Goal: Task Accomplishment & Management: Use online tool/utility

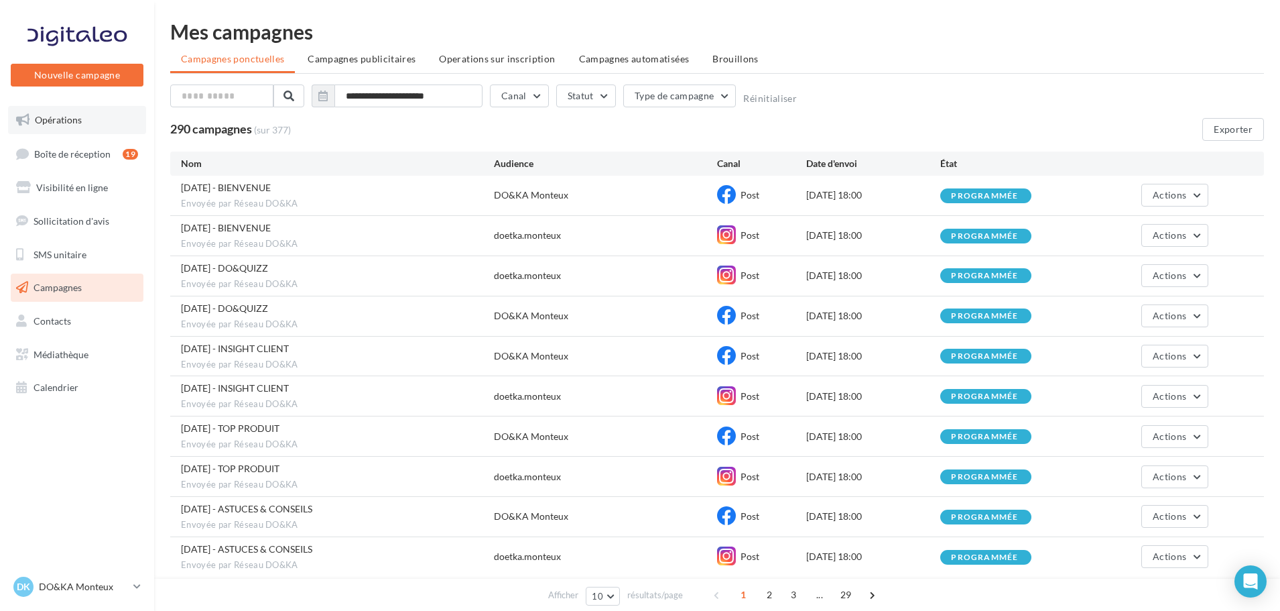
click at [64, 123] on span "Opérations" at bounding box center [58, 119] width 47 height 11
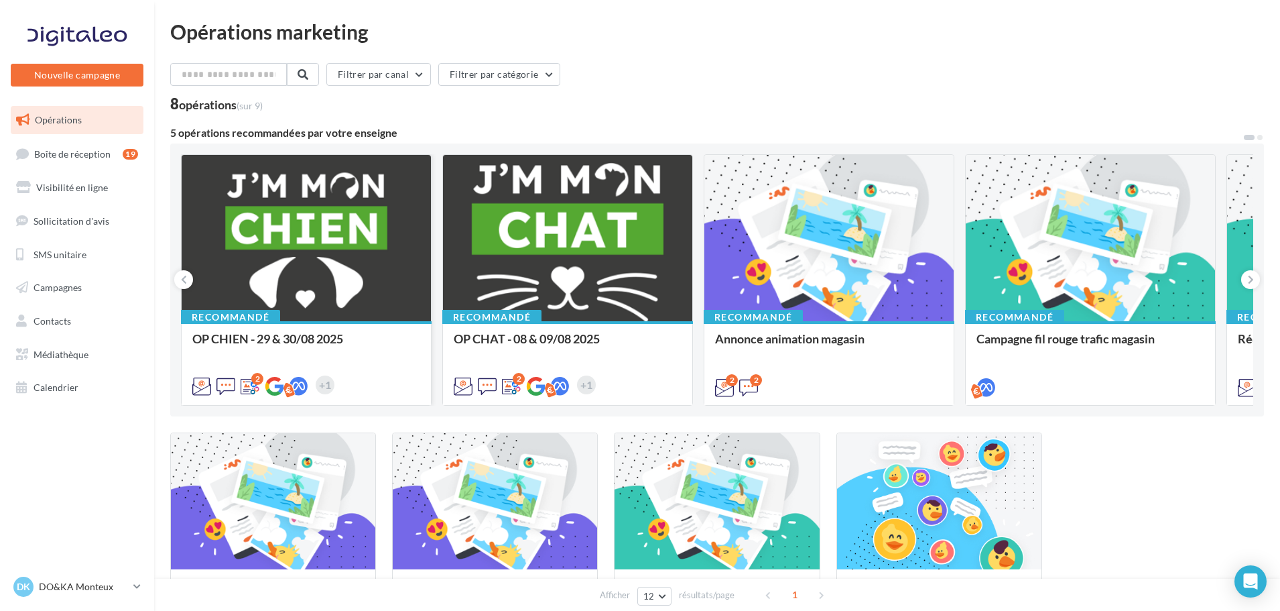
click at [263, 227] on div at bounding box center [306, 239] width 249 height 168
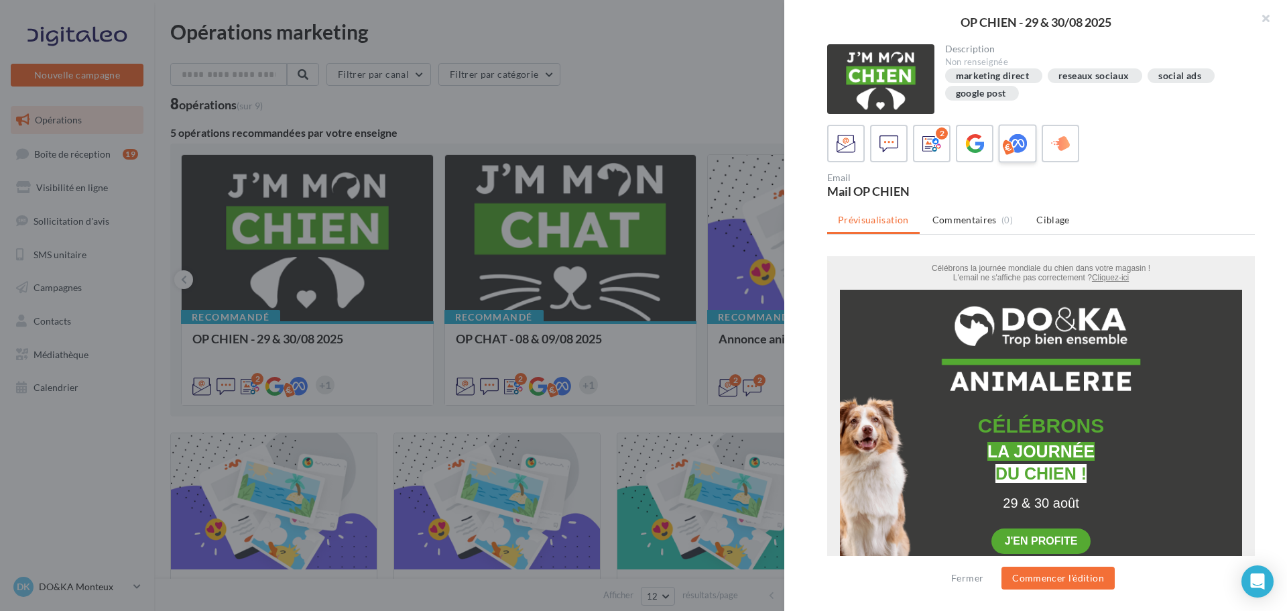
click at [1016, 147] on icon at bounding box center [1017, 143] width 19 height 19
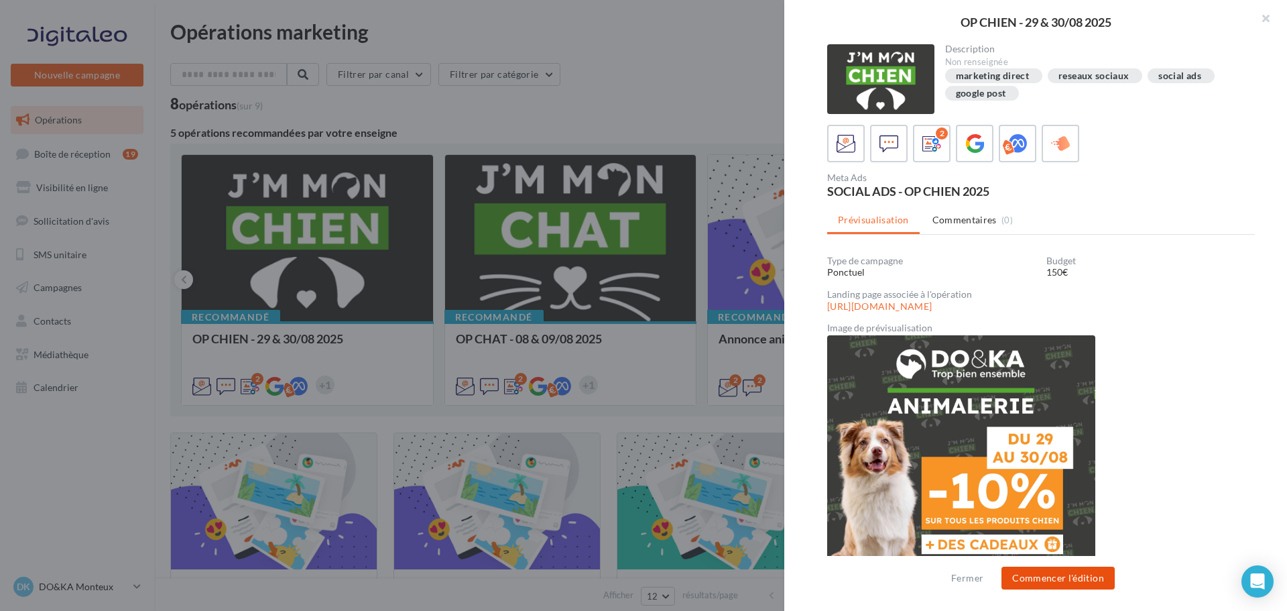
click at [1072, 580] on button "Commencer l'édition" at bounding box center [1058, 577] width 113 height 23
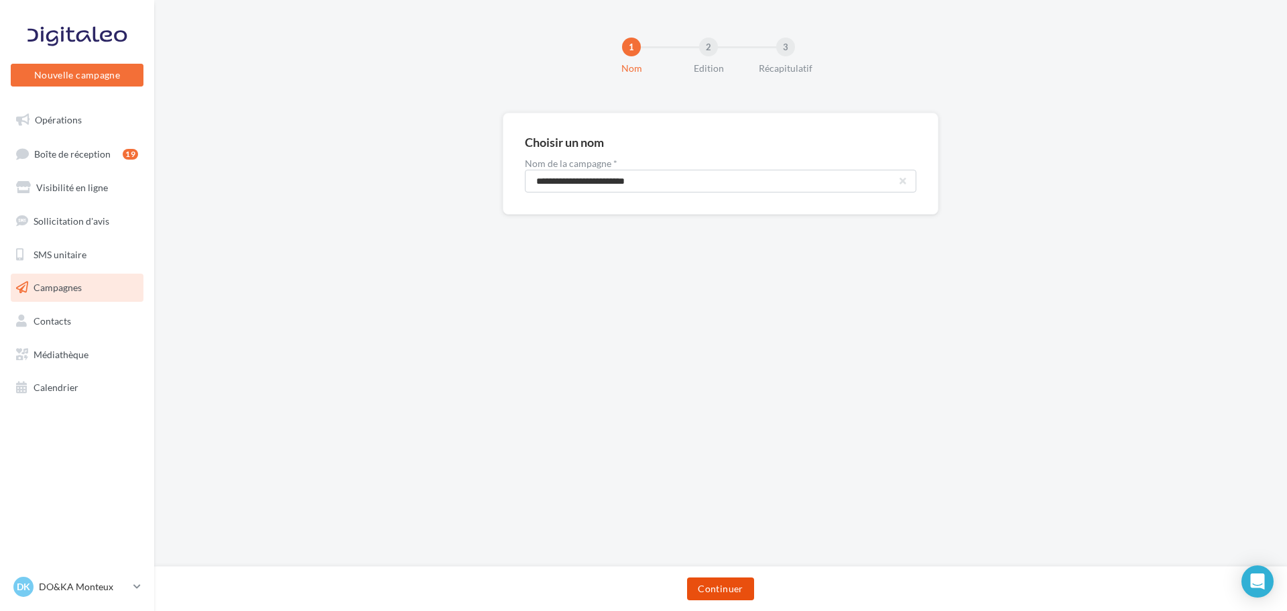
click at [721, 585] on button "Continuer" at bounding box center [720, 588] width 66 height 23
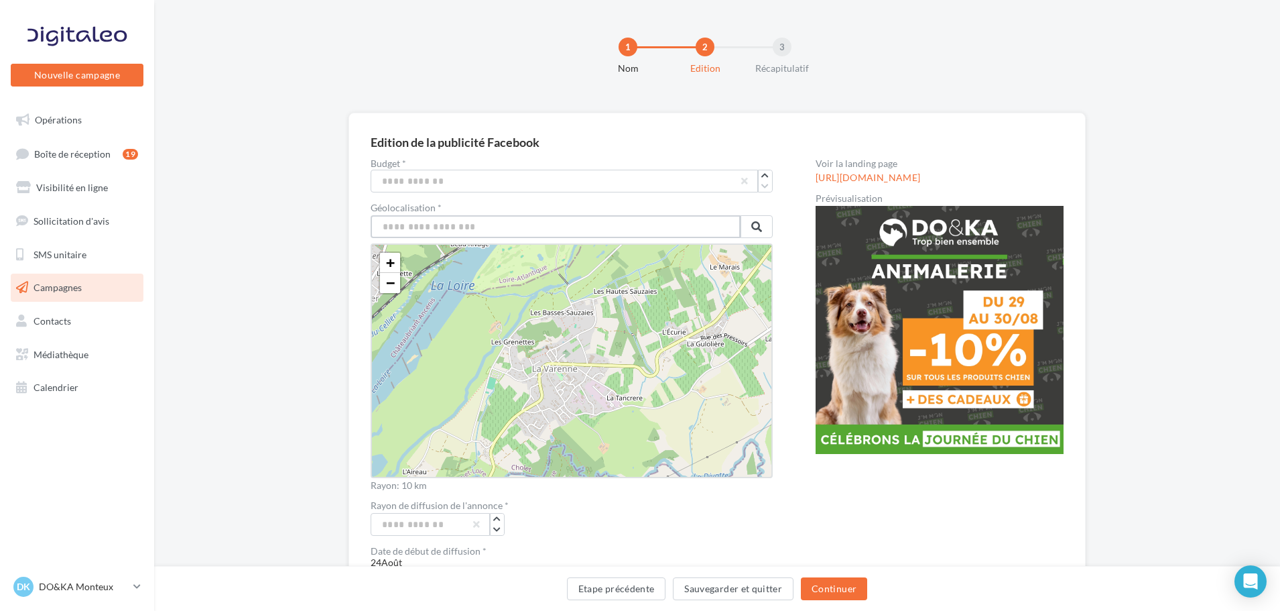
click at [424, 233] on input "text" at bounding box center [556, 226] width 370 height 23
type input "*"
type input "*******"
click at [756, 233] on button at bounding box center [757, 226] width 32 height 23
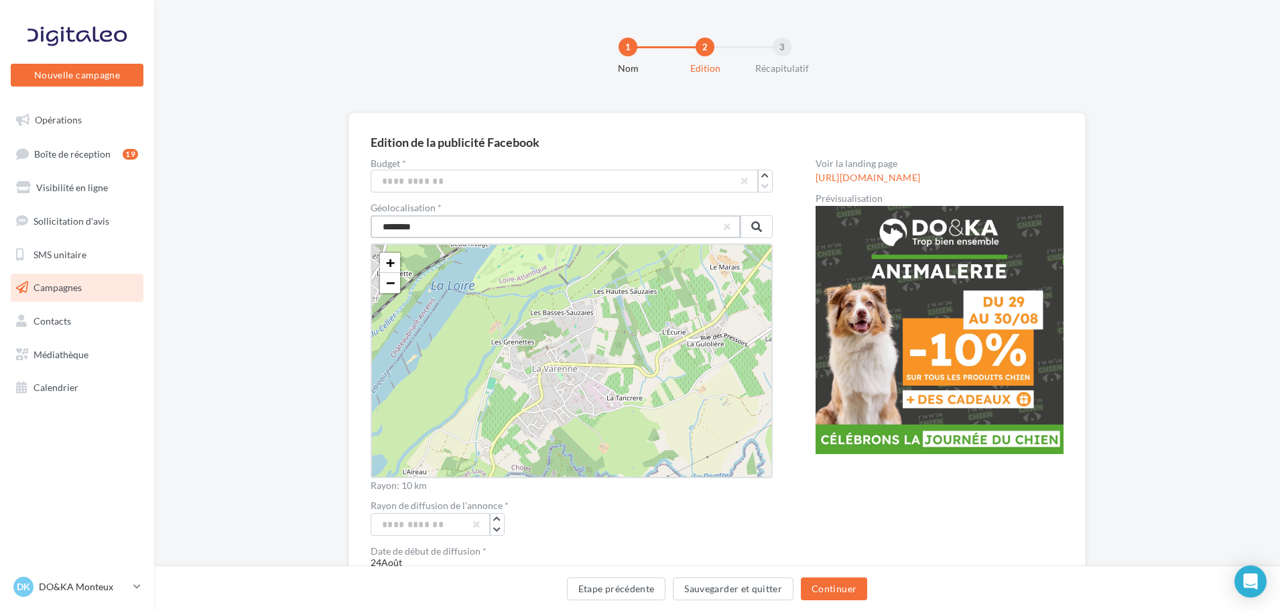
click at [432, 232] on input "*******" at bounding box center [556, 226] width 370 height 23
drag, startPoint x: 437, startPoint y: 222, endPoint x: 308, endPoint y: 221, distance: 129.4
click at [308, 221] on div "Edition de la publicité Facebook Budget * *** Géolocalisation * ******* + − Lea…" at bounding box center [717, 579] width 1126 height 933
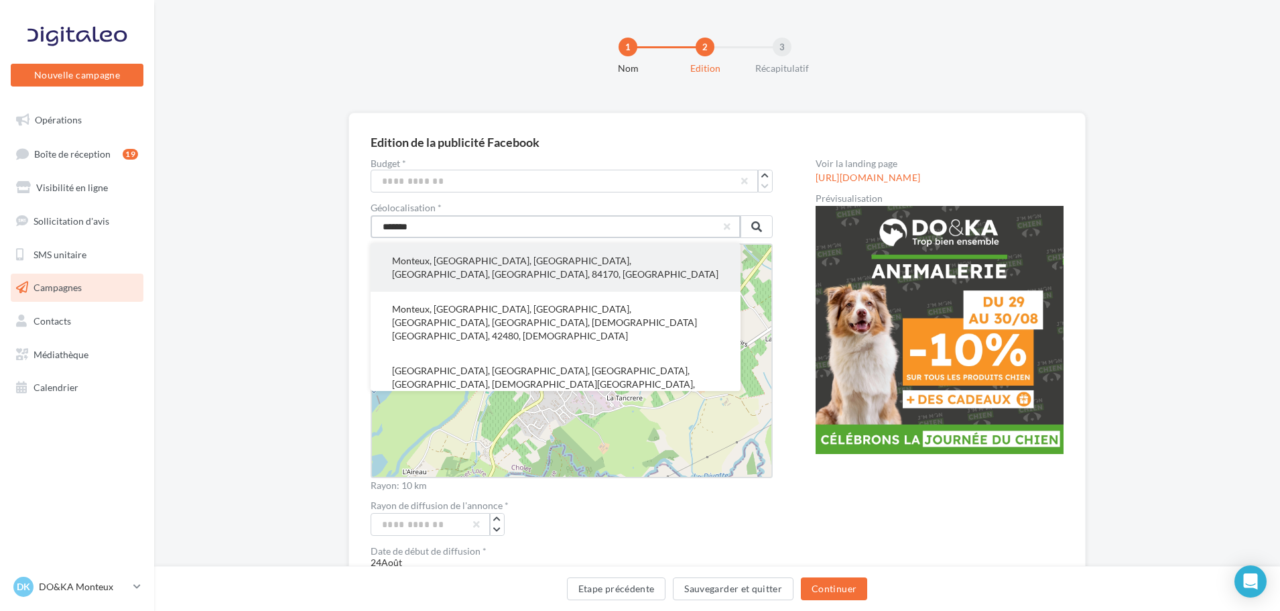
type input "*******"
click at [642, 261] on button "Monteux, Carpentras, Vaucluse, Provence-Alpes-Côte d'Azur, France métropolitain…" at bounding box center [556, 267] width 370 height 48
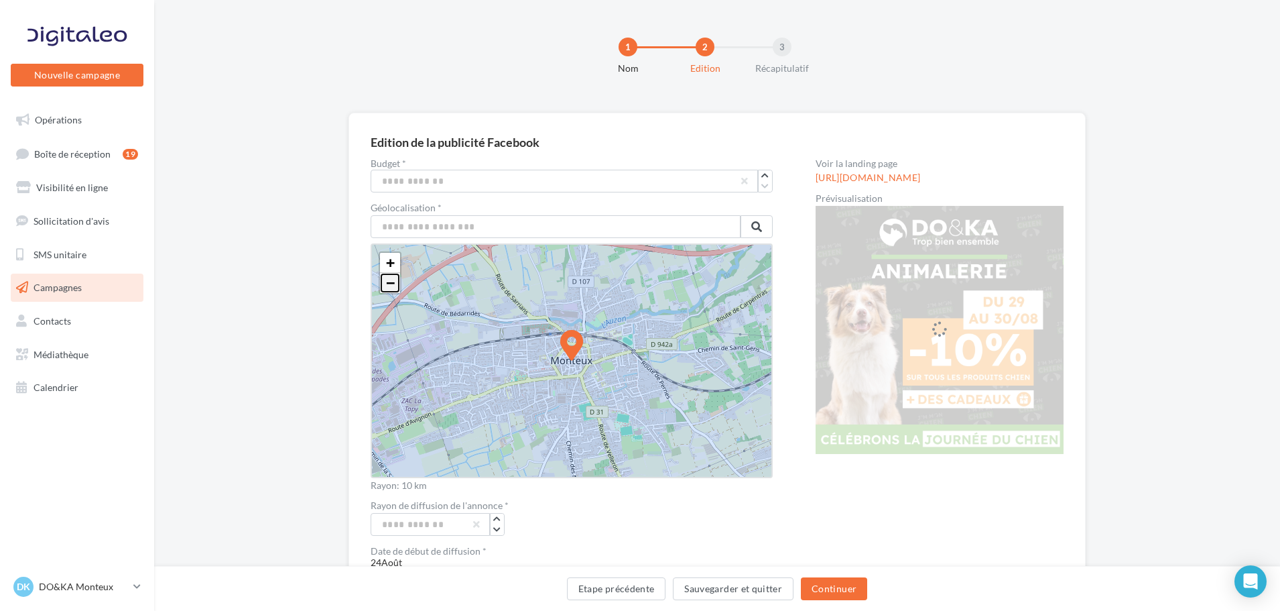
click at [395, 286] on span "−" at bounding box center [390, 282] width 9 height 17
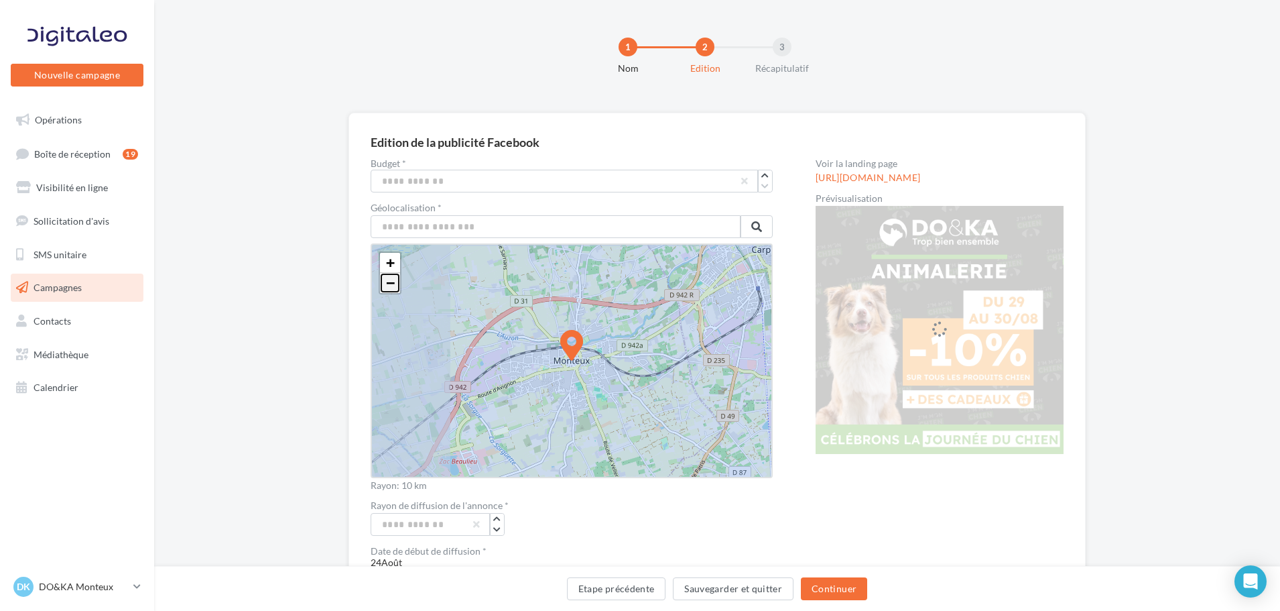
click at [395, 286] on span "−" at bounding box center [390, 282] width 9 height 17
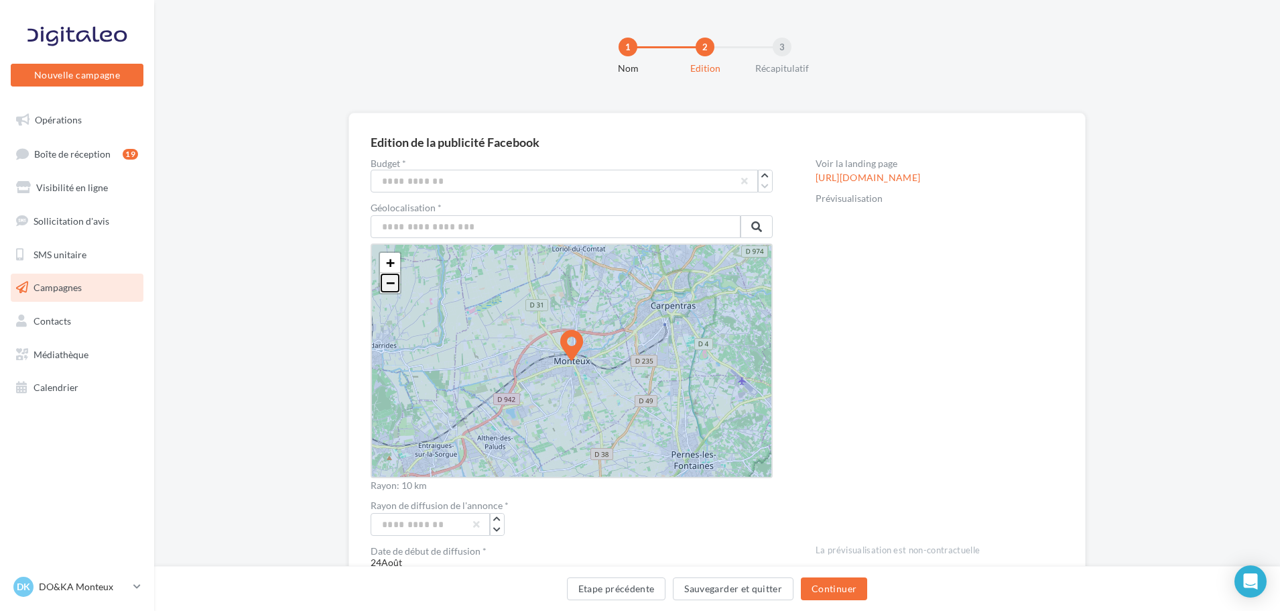
click at [395, 286] on span "−" at bounding box center [390, 282] width 9 height 17
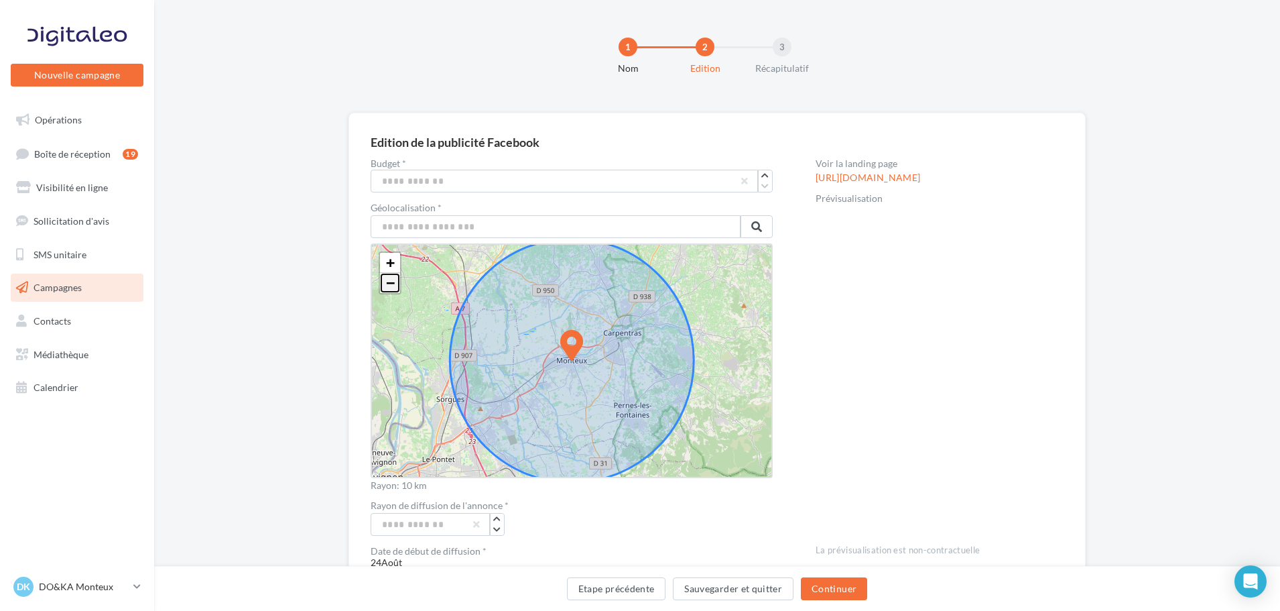
click at [395, 286] on span "−" at bounding box center [390, 282] width 9 height 17
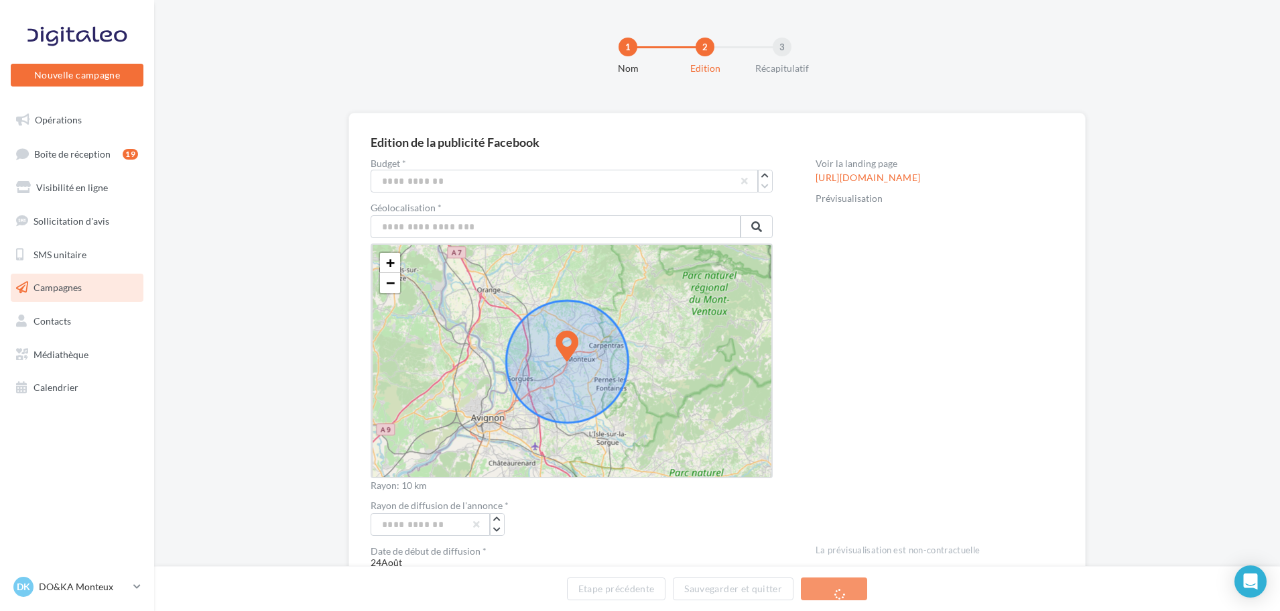
drag, startPoint x: 576, startPoint y: 342, endPoint x: 562, endPoint y: 345, distance: 14.3
click at [395, 267] on span "+" at bounding box center [390, 262] width 9 height 17
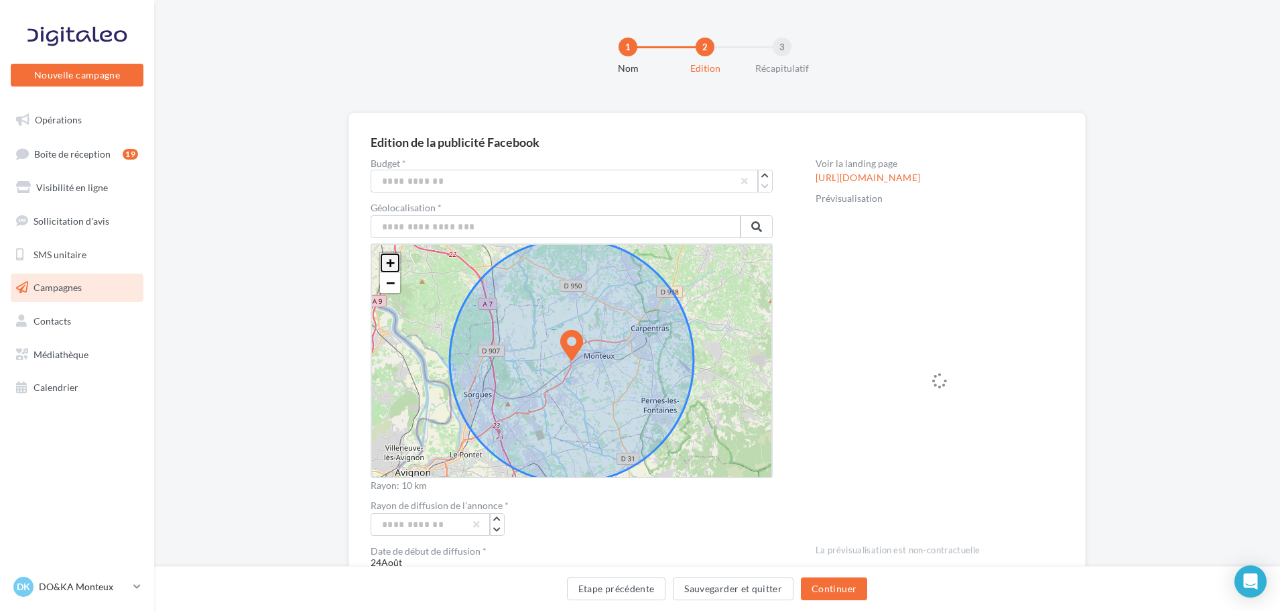
click at [394, 265] on span "+" at bounding box center [390, 262] width 9 height 17
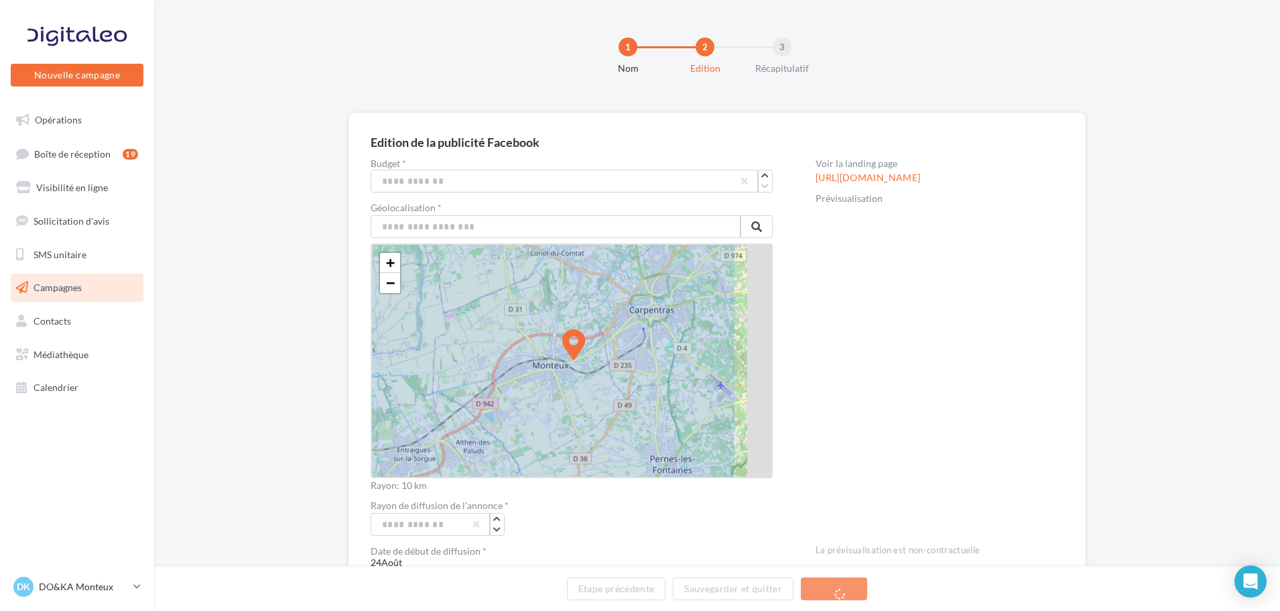
drag, startPoint x: 571, startPoint y: 337, endPoint x: 650, endPoint y: 322, distance: 79.8
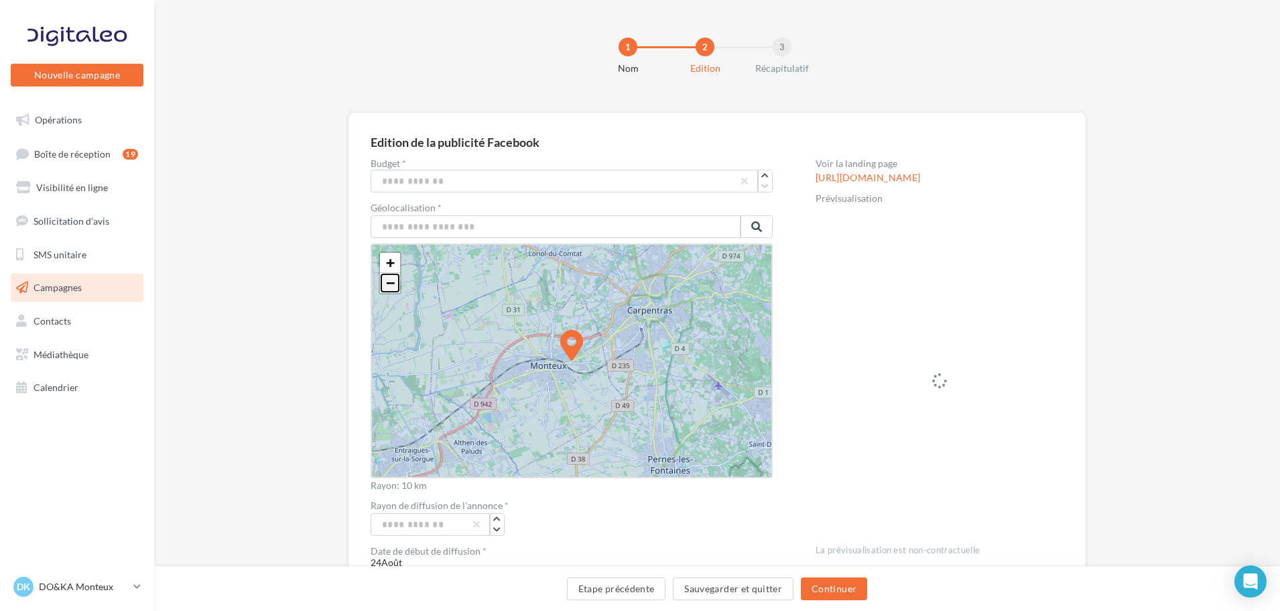
click at [394, 280] on span "−" at bounding box center [390, 282] width 9 height 17
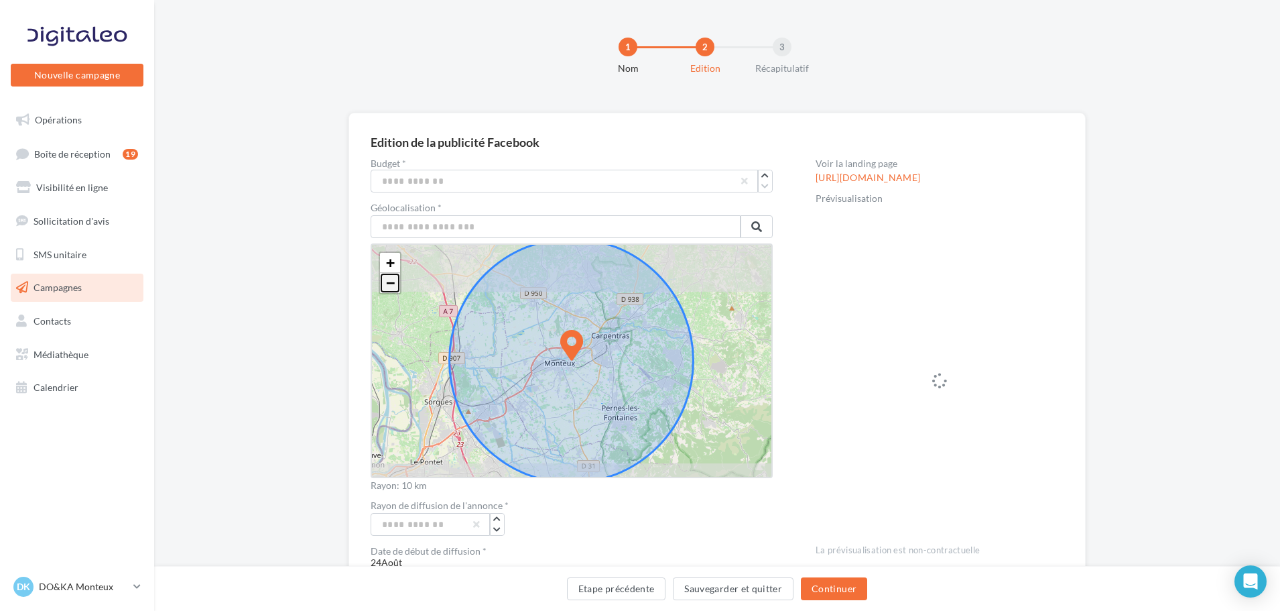
click at [394, 280] on span "−" at bounding box center [390, 282] width 9 height 17
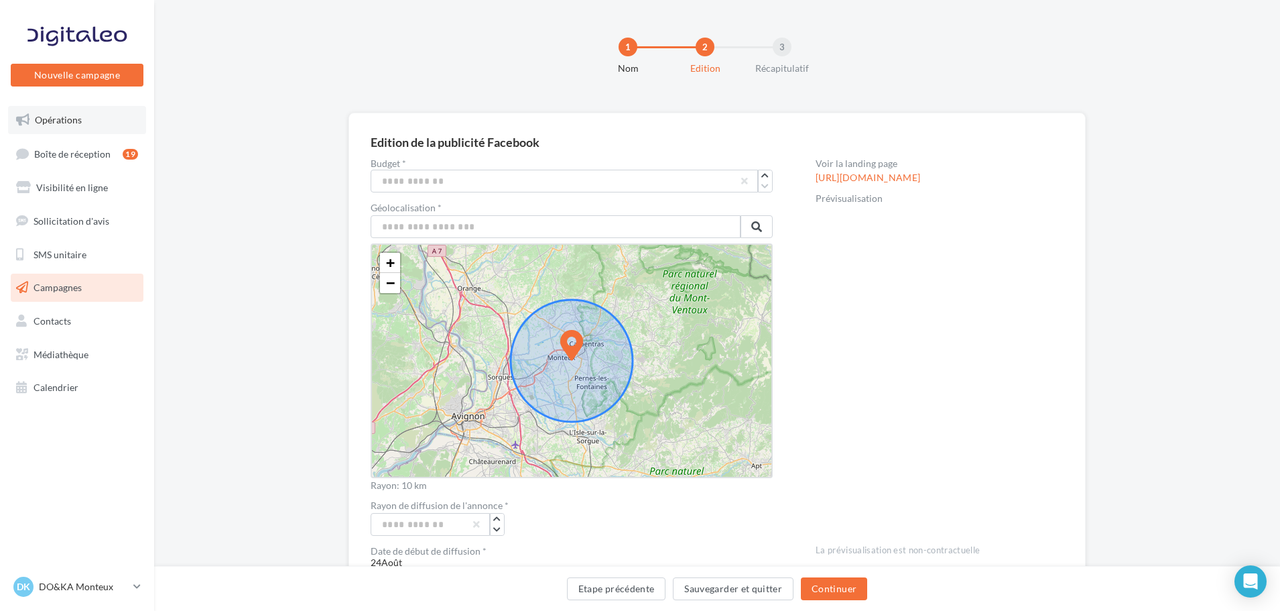
click at [46, 128] on link "Opérations" at bounding box center [77, 120] width 138 height 28
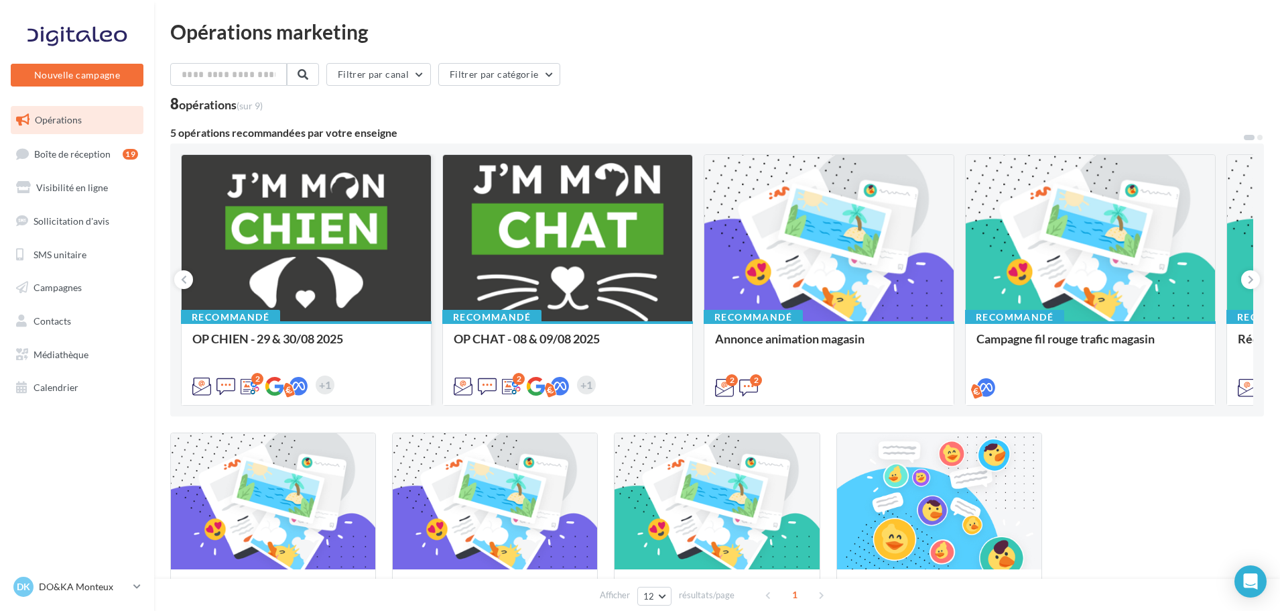
click at [340, 215] on div at bounding box center [306, 239] width 249 height 168
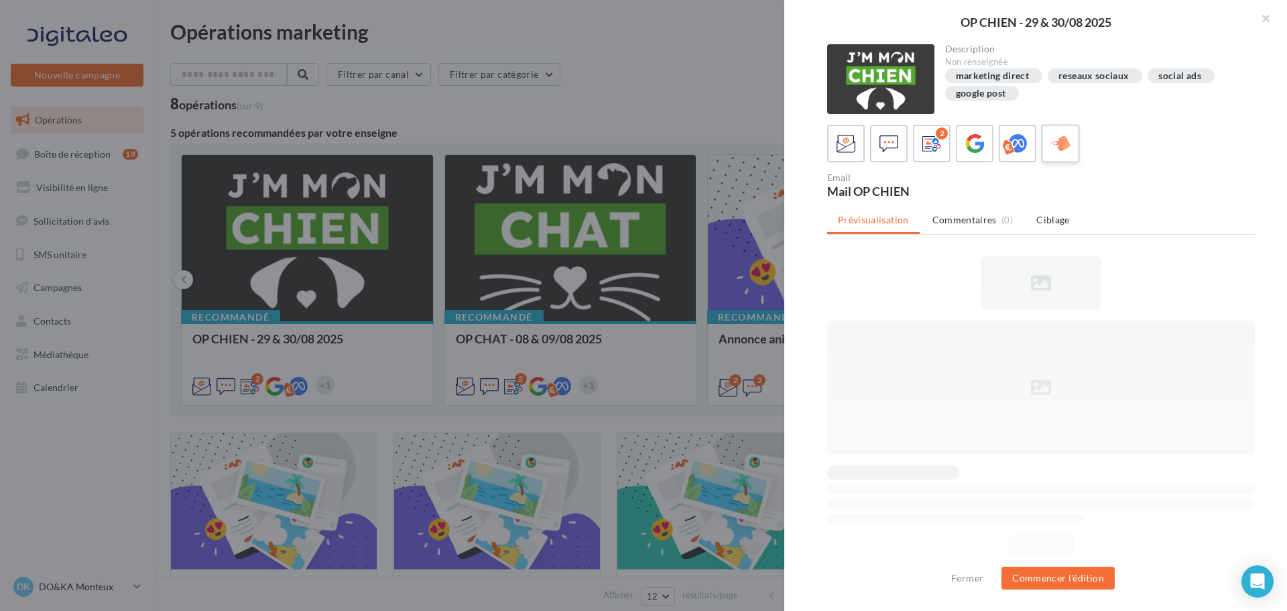
click at [1072, 145] on div at bounding box center [1061, 143] width 25 height 25
